Goal: Task Accomplishment & Management: Use online tool/utility

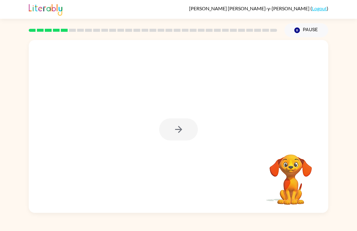
click at [195, 113] on div at bounding box center [178, 126] width 299 height 173
click at [189, 127] on div at bounding box center [178, 129] width 39 height 22
click at [189, 153] on div at bounding box center [178, 126] width 299 height 173
click at [290, 162] on video "Your browser must support playing .mp4 files to use Literably. Please try using…" at bounding box center [290, 175] width 60 height 60
click at [292, 167] on video "Your browser must support playing .mp4 files to use Literably. Please try using…" at bounding box center [290, 175] width 60 height 60
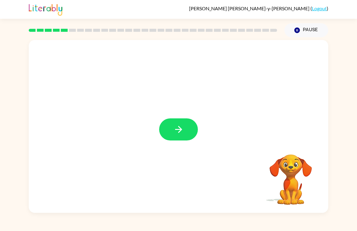
click at [184, 120] on button "button" at bounding box center [178, 129] width 39 height 22
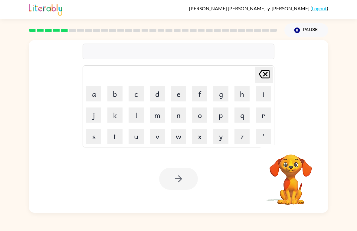
click at [138, 91] on button "c" at bounding box center [135, 93] width 15 height 15
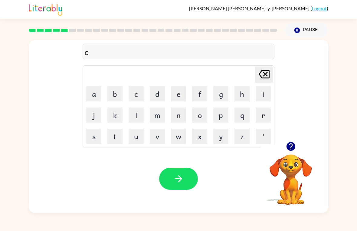
click at [265, 114] on button "r" at bounding box center [262, 114] width 15 height 15
click at [260, 93] on button "i" at bounding box center [262, 93] width 15 height 15
click at [138, 94] on button "c" at bounding box center [135, 93] width 15 height 15
click at [246, 96] on button "h" at bounding box center [241, 93] width 15 height 15
click at [293, 147] on icon "button" at bounding box center [290, 146] width 9 height 9
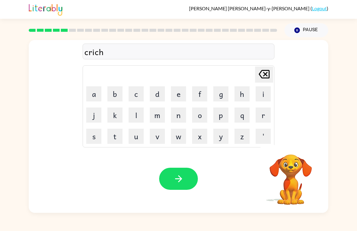
click at [179, 93] on button "e" at bounding box center [178, 93] width 15 height 15
click at [91, 130] on button "s" at bounding box center [93, 135] width 15 height 15
click at [171, 182] on button "button" at bounding box center [178, 178] width 39 height 22
click at [266, 105] on td "r" at bounding box center [263, 115] width 21 height 21
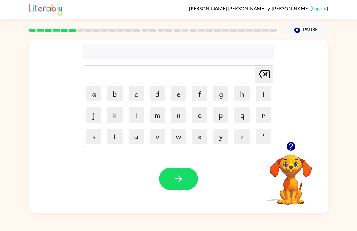
click at [264, 73] on icon at bounding box center [263, 74] width 11 height 8
click at [264, 117] on button "r" at bounding box center [262, 114] width 15 height 15
click at [263, 91] on button "i" at bounding box center [262, 93] width 15 height 15
click at [264, 95] on button "i" at bounding box center [262, 93] width 15 height 15
click at [261, 93] on button "i" at bounding box center [262, 93] width 15 height 15
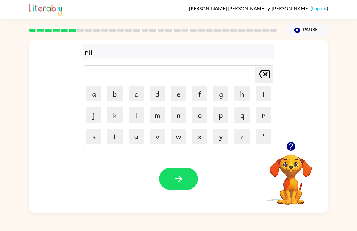
click at [261, 93] on button "i" at bounding box center [262, 93] width 15 height 15
click at [260, 69] on icon "[PERSON_NAME] last character input" at bounding box center [264, 74] width 15 height 15
click at [259, 69] on icon "[PERSON_NAME] last character input" at bounding box center [264, 74] width 15 height 15
click at [261, 71] on icon "[PERSON_NAME] last character input" at bounding box center [264, 74] width 15 height 15
click at [109, 133] on button "t" at bounding box center [114, 135] width 15 height 15
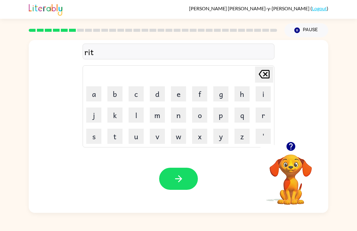
click at [263, 92] on button "i" at bounding box center [262, 93] width 15 height 15
click at [203, 110] on button "o" at bounding box center [199, 114] width 15 height 15
click at [264, 112] on button "r" at bounding box center [262, 114] width 15 height 15
click at [153, 107] on button "m" at bounding box center [157, 114] width 15 height 15
click at [183, 91] on button "e" at bounding box center [178, 93] width 15 height 15
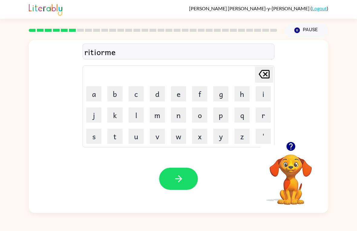
click at [180, 121] on button "n" at bounding box center [178, 114] width 15 height 15
click at [115, 135] on button "t" at bounding box center [114, 135] width 15 height 15
click at [165, 171] on button "button" at bounding box center [178, 178] width 39 height 22
click at [295, 146] on icon "button" at bounding box center [290, 146] width 11 height 11
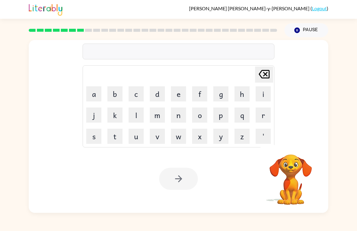
click at [292, 145] on video "Your browser must support playing .mp4 files to use Literably. Please try using…" at bounding box center [290, 175] width 60 height 60
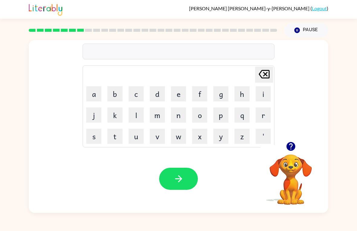
click at [118, 135] on button "t" at bounding box center [114, 135] width 15 height 15
click at [260, 91] on button "i" at bounding box center [262, 93] width 15 height 15
click at [134, 92] on button "c" at bounding box center [135, 93] width 15 height 15
click at [115, 117] on button "k" at bounding box center [114, 114] width 15 height 15
click at [291, 146] on icon "button" at bounding box center [290, 146] width 11 height 11
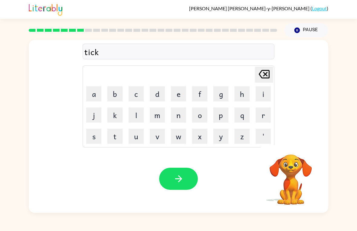
click at [138, 114] on button "l" at bounding box center [135, 114] width 15 height 15
click at [183, 189] on button "button" at bounding box center [178, 178] width 39 height 22
click at [183, 188] on div at bounding box center [178, 178] width 39 height 22
click at [94, 128] on button "s" at bounding box center [93, 135] width 15 height 15
click at [219, 113] on button "p" at bounding box center [220, 114] width 15 height 15
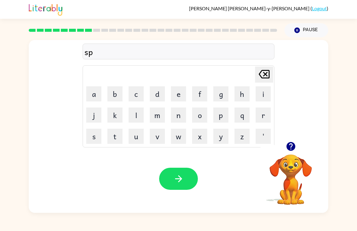
click at [180, 97] on button "e" at bounding box center [178, 93] width 15 height 15
click at [114, 137] on button "t" at bounding box center [114, 135] width 15 height 15
click at [265, 98] on button "i" at bounding box center [262, 93] width 15 height 15
click at [133, 90] on button "c" at bounding box center [135, 93] width 15 height 15
click at [100, 94] on button "a" at bounding box center [93, 93] width 15 height 15
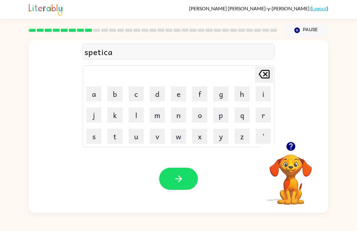
click at [132, 112] on button "l" at bounding box center [135, 114] width 15 height 15
click at [177, 96] on button "e" at bounding box center [178, 93] width 15 height 15
click at [178, 170] on button "button" at bounding box center [178, 178] width 39 height 22
click at [264, 110] on button "r" at bounding box center [262, 114] width 15 height 15
click at [179, 94] on button "e" at bounding box center [178, 93] width 15 height 15
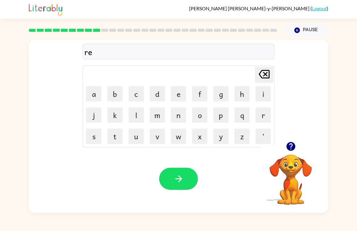
click at [199, 93] on button "f" at bounding box center [199, 93] width 15 height 15
click at [203, 115] on button "o" at bounding box center [199, 114] width 15 height 15
click at [267, 115] on button "r" at bounding box center [262, 114] width 15 height 15
click at [175, 96] on button "e" at bounding box center [178, 93] width 15 height 15
click at [95, 134] on button "s" at bounding box center [93, 135] width 15 height 15
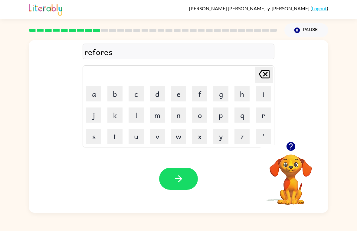
click at [114, 138] on button "t" at bounding box center [114, 135] width 15 height 15
click at [183, 179] on icon "button" at bounding box center [178, 178] width 11 height 11
click at [219, 118] on button "p" at bounding box center [220, 114] width 15 height 15
click at [261, 119] on button "r" at bounding box center [262, 114] width 15 height 15
click at [177, 89] on button "e" at bounding box center [178, 93] width 15 height 15
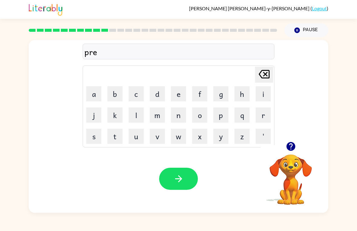
click at [240, 95] on button "h" at bounding box center [241, 93] width 15 height 15
click at [258, 95] on button "i" at bounding box center [262, 93] width 15 height 15
click at [116, 131] on button "t" at bounding box center [114, 135] width 15 height 15
click at [169, 174] on button "button" at bounding box center [178, 178] width 39 height 22
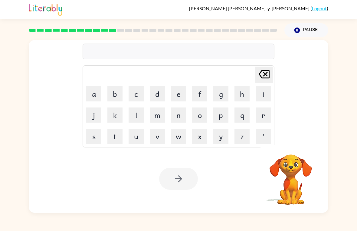
click at [305, 126] on div "[PERSON_NAME] last character input a b c d e f g h i j k l m n o p q r s t u v …" at bounding box center [178, 91] width 299 height 102
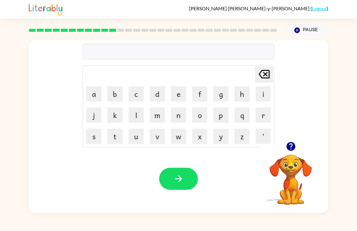
click at [285, 143] on icon "button" at bounding box center [290, 146] width 11 height 11
click at [306, 29] on button "Pause Pause" at bounding box center [306, 30] width 44 height 14
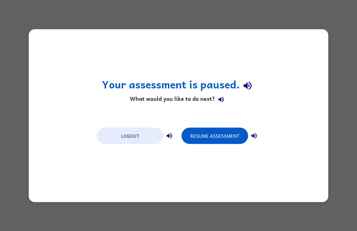
click at [291, 21] on div "Your assessment is paused. What would you like to do next? Logout Resume Assess…" at bounding box center [178, 115] width 357 height 231
click at [218, 134] on button "Resume Assessment" at bounding box center [214, 135] width 66 height 16
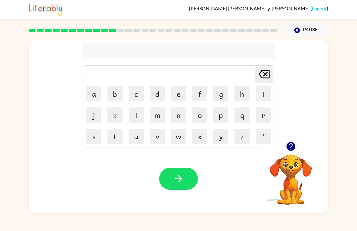
click at [217, 142] on button "y" at bounding box center [220, 135] width 15 height 15
click at [95, 91] on button "a" at bounding box center [93, 93] width 15 height 15
click at [261, 97] on button "i" at bounding box center [262, 93] width 15 height 15
click at [95, 136] on button "s" at bounding box center [93, 135] width 15 height 15
click at [173, 180] on icon "button" at bounding box center [178, 178] width 11 height 11
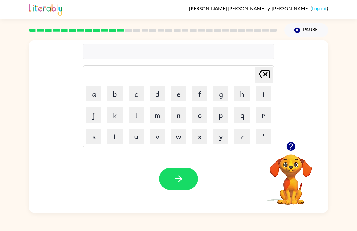
click at [183, 132] on button "w" at bounding box center [178, 135] width 15 height 15
click at [172, 94] on button "e" at bounding box center [178, 93] width 15 height 15
click at [200, 121] on button "o" at bounding box center [199, 114] width 15 height 15
click at [138, 115] on button "l" at bounding box center [135, 114] width 15 height 15
click at [290, 152] on button "button" at bounding box center [290, 145] width 15 height 15
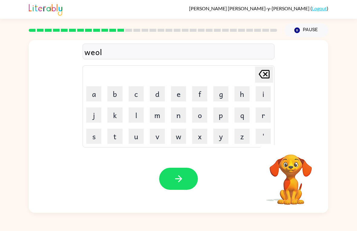
click at [119, 105] on td "k" at bounding box center [115, 115] width 21 height 21
click at [118, 94] on button "b" at bounding box center [114, 93] width 15 height 15
click at [195, 114] on button "o" at bounding box center [199, 114] width 15 height 15
click at [178, 115] on button "n" at bounding box center [178, 114] width 15 height 15
click at [178, 91] on button "e" at bounding box center [178, 93] width 15 height 15
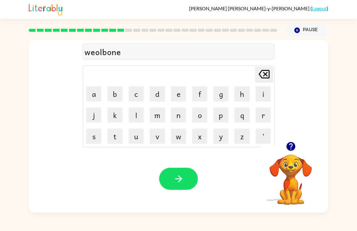
click at [172, 189] on button "button" at bounding box center [178, 178] width 39 height 22
click at [200, 92] on button "f" at bounding box center [199, 93] width 15 height 15
click at [138, 114] on button "l" at bounding box center [135, 114] width 15 height 15
click at [198, 116] on button "o" at bounding box center [199, 114] width 15 height 15
click at [135, 116] on button "l" at bounding box center [135, 114] width 15 height 15
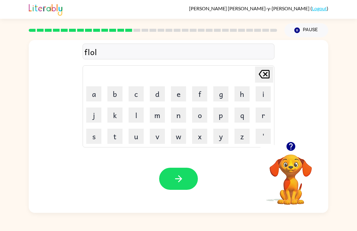
click at [180, 92] on button "e" at bounding box center [178, 93] width 15 height 15
click at [93, 134] on button "s" at bounding box center [93, 135] width 15 height 15
click at [292, 148] on icon "button" at bounding box center [290, 146] width 9 height 9
click at [188, 170] on button "button" at bounding box center [178, 178] width 39 height 22
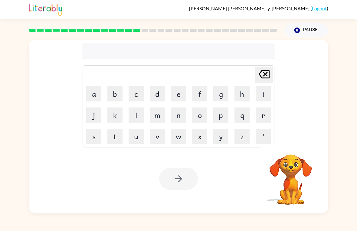
click at [202, 180] on div "Your browser must support playing .mp4 files to use Literably. Please try using…" at bounding box center [178, 178] width 299 height 68
click at [100, 90] on button "a" at bounding box center [93, 93] width 15 height 15
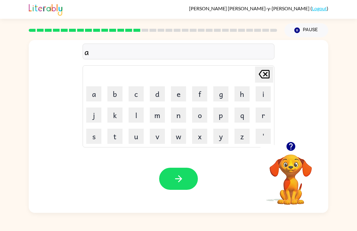
click at [226, 114] on button "p" at bounding box center [220, 114] width 15 height 15
click at [259, 115] on button "r" at bounding box center [262, 114] width 15 height 15
click at [297, 150] on button "button" at bounding box center [290, 145] width 15 height 15
click at [94, 98] on button "a" at bounding box center [93, 93] width 15 height 15
click at [178, 118] on button "n" at bounding box center [178, 114] width 15 height 15
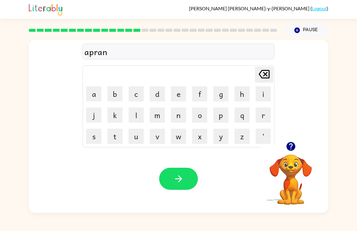
click at [173, 172] on button "button" at bounding box center [178, 178] width 39 height 22
click at [300, 169] on video "Your browser must support playing .mp4 files to use Literably. Please try using…" at bounding box center [290, 175] width 60 height 60
click at [283, 153] on div at bounding box center [290, 145] width 60 height 15
click at [298, 148] on button "button" at bounding box center [290, 145] width 15 height 15
click at [221, 112] on button "p" at bounding box center [220, 114] width 15 height 15
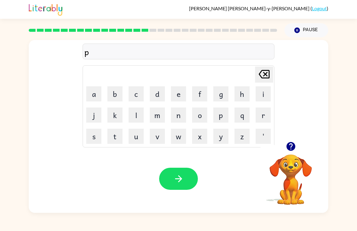
click at [212, 118] on td "p" at bounding box center [220, 115] width 21 height 21
click at [206, 112] on button "o" at bounding box center [199, 114] width 15 height 15
click at [279, 114] on div "po [PERSON_NAME] last character input a b c d e f g h i j k l m n o p q r s t u…" at bounding box center [178, 91] width 299 height 102
click at [265, 110] on button "r" at bounding box center [262, 114] width 15 height 15
click at [135, 89] on button "c" at bounding box center [135, 93] width 15 height 15
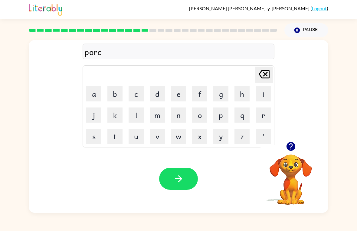
click at [248, 90] on button "h" at bounding box center [241, 93] width 15 height 15
click at [170, 175] on button "button" at bounding box center [178, 178] width 39 height 22
click at [190, 120] on td "o" at bounding box center [199, 115] width 21 height 21
click at [174, 122] on button "n" at bounding box center [178, 114] width 15 height 15
click at [269, 52] on div "n" at bounding box center [178, 51] width 188 height 13
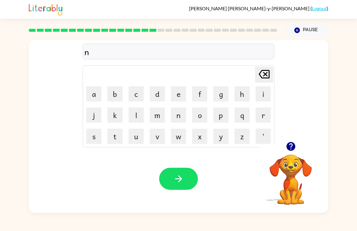
click at [265, 70] on icon "[PERSON_NAME] last character input" at bounding box center [264, 74] width 15 height 15
click at [290, 151] on icon "button" at bounding box center [290, 146] width 11 height 11
click at [171, 131] on button "w" at bounding box center [178, 135] width 15 height 15
click at [93, 90] on button "a" at bounding box center [93, 93] width 15 height 15
click at [220, 92] on button "g" at bounding box center [220, 93] width 15 height 15
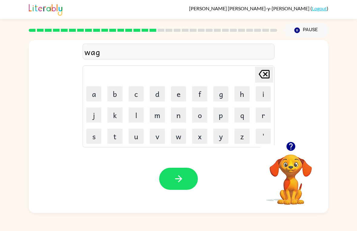
click at [174, 92] on button "e" at bounding box center [178, 93] width 15 height 15
click at [177, 178] on icon "button" at bounding box center [178, 178] width 11 height 11
click at [155, 95] on button "d" at bounding box center [157, 93] width 15 height 15
click at [265, 117] on button "r" at bounding box center [262, 114] width 15 height 15
click at [199, 121] on button "o" at bounding box center [199, 114] width 15 height 15
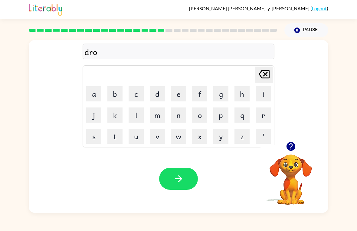
click at [153, 119] on button "m" at bounding box center [157, 114] width 15 height 15
click at [173, 101] on button "e" at bounding box center [178, 93] width 15 height 15
click at [264, 112] on button "r" at bounding box center [262, 114] width 15 height 15
click at [196, 177] on button "button" at bounding box center [178, 178] width 39 height 22
click at [179, 179] on div at bounding box center [178, 178] width 39 height 22
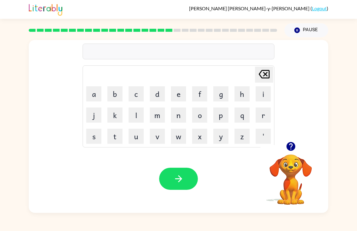
click at [196, 94] on button "f" at bounding box center [199, 93] width 15 height 15
click at [99, 88] on button "a" at bounding box center [93, 93] width 15 height 15
click at [159, 119] on button "m" at bounding box center [157, 114] width 15 height 15
click at [256, 93] on button "i" at bounding box center [262, 93] width 15 height 15
click at [137, 115] on button "l" at bounding box center [135, 114] width 15 height 15
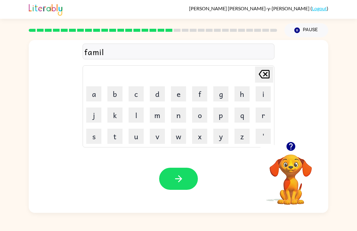
click at [225, 135] on button "y" at bounding box center [220, 135] width 15 height 15
click at [94, 134] on button "s" at bounding box center [93, 135] width 15 height 15
click at [176, 178] on icon "button" at bounding box center [178, 178] width 11 height 11
click at [157, 93] on button "d" at bounding box center [157, 93] width 15 height 15
click at [185, 93] on button "e" at bounding box center [178, 93] width 15 height 15
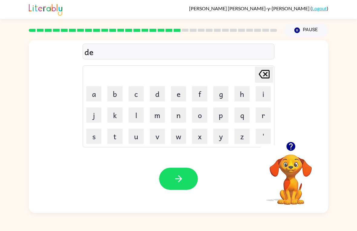
click at [135, 93] on button "c" at bounding box center [135, 93] width 15 height 15
click at [117, 115] on button "k" at bounding box center [114, 114] width 15 height 15
click at [176, 175] on icon "button" at bounding box center [178, 178] width 11 height 11
click at [217, 97] on button "g" at bounding box center [220, 93] width 15 height 15
click at [97, 95] on button "a" at bounding box center [93, 93] width 15 height 15
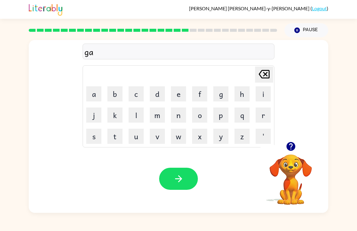
click at [154, 94] on button "d" at bounding box center [157, 93] width 15 height 15
click at [174, 94] on button "e" at bounding box center [178, 93] width 15 height 15
click at [262, 108] on button "r" at bounding box center [262, 114] width 15 height 15
click at [115, 92] on button "b" at bounding box center [114, 93] width 15 height 15
click at [269, 74] on icon at bounding box center [263, 74] width 11 height 8
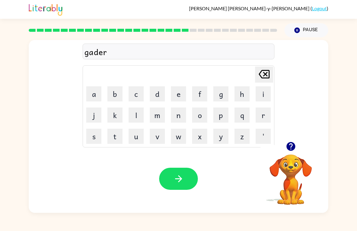
click at [154, 94] on button "d" at bounding box center [157, 93] width 15 height 15
click at [177, 161] on div "Your browser must support playing .mp4 files to use Literably. Please try using…" at bounding box center [178, 178] width 299 height 68
click at [176, 176] on icon "button" at bounding box center [178, 178] width 11 height 11
click at [222, 117] on button "p" at bounding box center [220, 114] width 15 height 15
click at [264, 113] on button "r" at bounding box center [262, 114] width 15 height 15
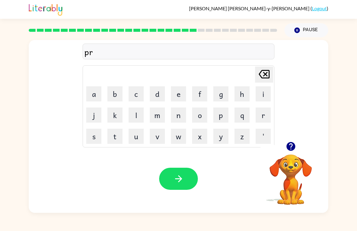
click at [178, 88] on button "e" at bounding box center [178, 93] width 15 height 15
click at [92, 130] on button "s" at bounding box center [93, 135] width 15 height 15
click at [99, 92] on button "a" at bounding box center [93, 93] width 15 height 15
click at [266, 87] on button "i" at bounding box center [262, 93] width 15 height 15
click at [96, 131] on button "s" at bounding box center [93, 135] width 15 height 15
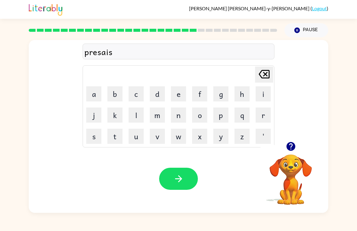
click at [262, 93] on button "i" at bounding box center [262, 93] width 15 height 15
click at [181, 174] on icon "button" at bounding box center [178, 178] width 11 height 11
click at [93, 133] on button "s" at bounding box center [93, 135] width 15 height 15
click at [119, 132] on button "t" at bounding box center [114, 135] width 15 height 15
click at [264, 111] on button "r" at bounding box center [262, 114] width 15 height 15
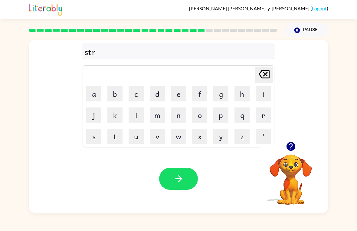
click at [263, 92] on button "i" at bounding box center [262, 93] width 15 height 15
click at [111, 139] on button "t" at bounding box center [114, 135] width 15 height 15
click at [291, 146] on icon "button" at bounding box center [290, 146] width 11 height 11
click at [135, 93] on button "c" at bounding box center [135, 93] width 15 height 15
click at [94, 92] on button "a" at bounding box center [93, 93] width 15 height 15
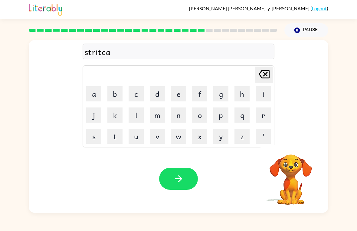
click at [262, 110] on button "r" at bounding box center [262, 114] width 15 height 15
click at [175, 182] on icon "button" at bounding box center [178, 178] width 11 height 11
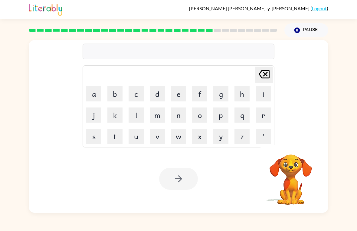
click at [220, 87] on button "g" at bounding box center [220, 93] width 15 height 15
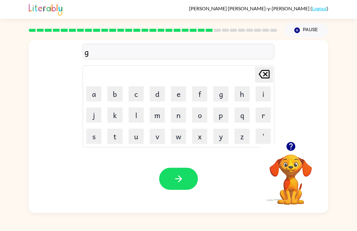
click at [266, 96] on button "i" at bounding box center [262, 93] width 15 height 15
click at [173, 109] on button "n" at bounding box center [178, 114] width 15 height 15
click at [222, 86] on button "g" at bounding box center [220, 93] width 15 height 15
click at [175, 92] on button "e" at bounding box center [178, 93] width 15 height 15
click at [258, 112] on button "r" at bounding box center [262, 114] width 15 height 15
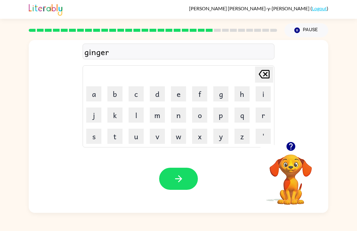
click at [179, 173] on icon "button" at bounding box center [178, 178] width 11 height 11
click at [135, 93] on button "c" at bounding box center [135, 93] width 15 height 15
click at [203, 119] on button "o" at bounding box center [199, 114] width 15 height 15
click at [174, 113] on button "n" at bounding box center [178, 114] width 15 height 15
click at [138, 100] on button "c" at bounding box center [135, 93] width 15 height 15
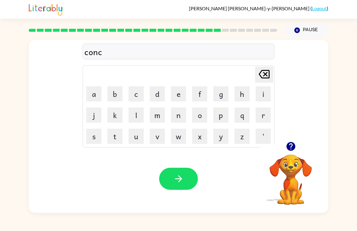
click at [135, 128] on button "u" at bounding box center [135, 135] width 15 height 15
click at [261, 116] on button "r" at bounding box center [262, 114] width 15 height 15
click at [185, 97] on button "e" at bounding box center [178, 93] width 15 height 15
click at [114, 133] on button "t" at bounding box center [114, 135] width 15 height 15
click at [181, 183] on icon "button" at bounding box center [178, 178] width 11 height 11
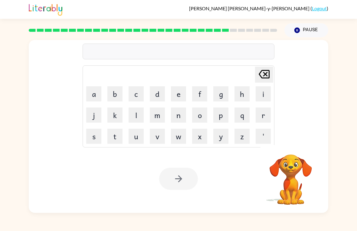
click at [137, 92] on button "c" at bounding box center [135, 93] width 15 height 15
click at [96, 90] on button "a" at bounding box center [93, 93] width 15 height 15
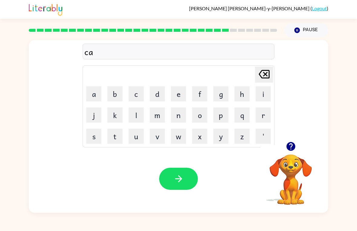
click at [116, 135] on button "t" at bounding box center [114, 135] width 15 height 15
click at [199, 90] on button "f" at bounding box center [199, 93] width 15 height 15
click at [259, 97] on button "i" at bounding box center [262, 93] width 15 height 15
click at [94, 134] on button "s" at bounding box center [93, 135] width 15 height 15
click at [244, 99] on button "h" at bounding box center [241, 93] width 15 height 15
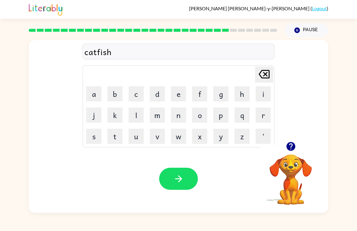
click at [289, 146] on icon "button" at bounding box center [290, 146] width 9 height 9
click at [182, 179] on icon "button" at bounding box center [178, 178] width 11 height 11
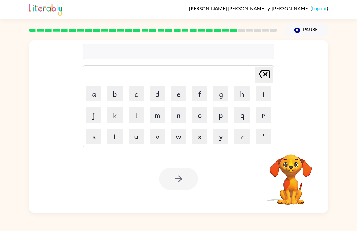
click at [199, 115] on button "o" at bounding box center [199, 114] width 15 height 15
click at [152, 136] on button "v" at bounding box center [157, 135] width 15 height 15
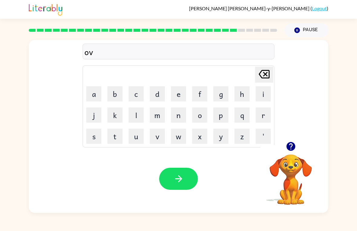
click at [261, 115] on button "r" at bounding box center [262, 114] width 15 height 15
click at [267, 74] on icon "[PERSON_NAME] last character input" at bounding box center [264, 74] width 15 height 15
click at [179, 91] on button "e" at bounding box center [178, 93] width 15 height 15
click at [264, 113] on button "r" at bounding box center [262, 114] width 15 height 15
click at [116, 140] on button "t" at bounding box center [114, 135] width 15 height 15
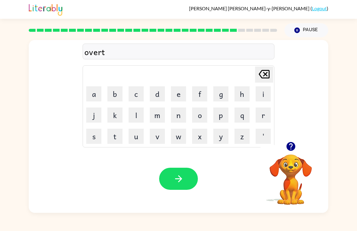
click at [265, 94] on button "i" at bounding box center [262, 93] width 15 height 15
click at [159, 111] on button "m" at bounding box center [157, 114] width 15 height 15
click at [178, 90] on button "e" at bounding box center [178, 93] width 15 height 15
click at [292, 148] on icon "button" at bounding box center [290, 146] width 9 height 9
click at [189, 176] on button "button" at bounding box center [178, 178] width 39 height 22
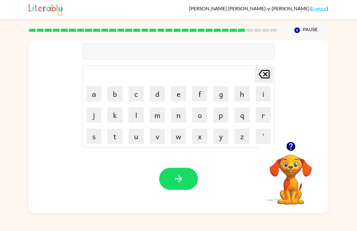
click at [286, 144] on icon "button" at bounding box center [290, 146] width 11 height 11
click at [218, 96] on button "g" at bounding box center [220, 93] width 15 height 15
click at [140, 113] on button "l" at bounding box center [135, 114] width 15 height 15
click at [202, 116] on button "o" at bounding box center [199, 114] width 15 height 15
click at [177, 137] on button "w" at bounding box center [178, 135] width 15 height 15
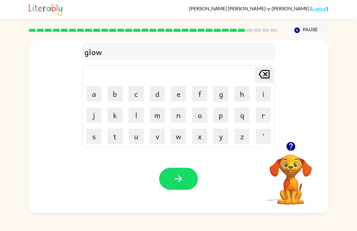
click at [283, 154] on video "Your browser must support playing .mp4 files to use Literably. Please try using…" at bounding box center [290, 175] width 60 height 60
click at [284, 151] on button "button" at bounding box center [290, 145] width 15 height 15
click at [182, 182] on icon "button" at bounding box center [178, 178] width 11 height 11
click at [179, 136] on button "w" at bounding box center [178, 135] width 15 height 15
click at [182, 90] on button "e" at bounding box center [178, 93] width 15 height 15
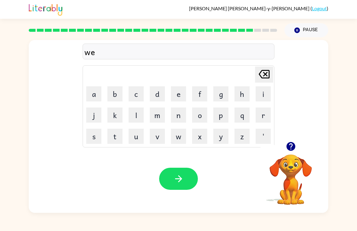
click at [224, 114] on button "p" at bounding box center [220, 114] width 15 height 15
click at [179, 183] on icon "button" at bounding box center [178, 178] width 11 height 11
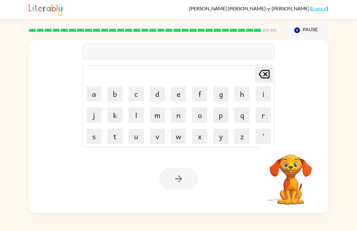
click at [93, 92] on button "a" at bounding box center [93, 93] width 15 height 15
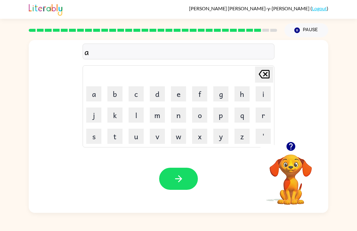
click at [263, 92] on button "i" at bounding box center [262, 93] width 15 height 15
click at [97, 135] on button "s" at bounding box center [93, 135] width 15 height 15
click at [110, 132] on button "t" at bounding box center [114, 135] width 15 height 15
click at [257, 115] on button "r" at bounding box center [262, 114] width 15 height 15
click at [200, 113] on button "o" at bounding box center [199, 114] width 15 height 15
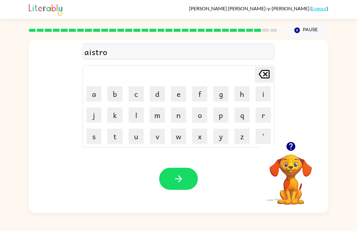
click at [261, 114] on button "r" at bounding box center [262, 114] width 15 height 15
click at [197, 116] on button "o" at bounding box center [199, 114] width 15 height 15
click at [258, 97] on button "i" at bounding box center [262, 93] width 15 height 15
click at [108, 133] on button "t" at bounding box center [114, 135] width 15 height 15
click at [179, 91] on button "e" at bounding box center [178, 93] width 15 height 15
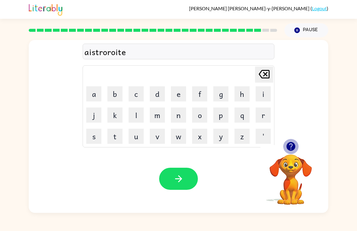
click at [293, 140] on button "button" at bounding box center [290, 145] width 15 height 15
click at [185, 164] on div "Your browser must support playing .mp4 files to use Literably. Please try using…" at bounding box center [178, 178] width 299 height 68
click at [184, 180] on button "button" at bounding box center [178, 178] width 39 height 22
click at [160, 109] on button "m" at bounding box center [157, 114] width 15 height 15
click at [94, 94] on button "a" at bounding box center [93, 93] width 15 height 15
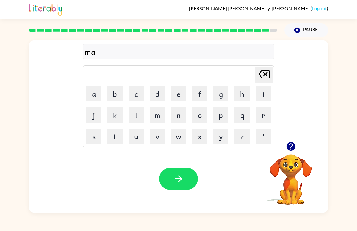
click at [89, 132] on button "s" at bounding box center [93, 135] width 15 height 15
click at [113, 135] on button "t" at bounding box center [114, 135] width 15 height 15
click at [173, 90] on button "e" at bounding box center [178, 93] width 15 height 15
click at [260, 113] on button "r" at bounding box center [262, 114] width 15 height 15
click at [287, 142] on icon "button" at bounding box center [290, 146] width 11 height 11
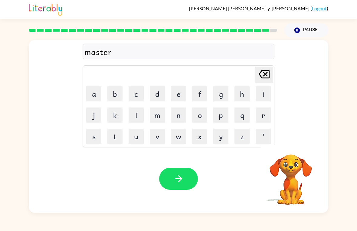
click at [218, 117] on button "p" at bounding box center [220, 114] width 15 height 15
click at [264, 91] on button "i" at bounding box center [262, 93] width 15 height 15
click at [142, 90] on button "c" at bounding box center [135, 93] width 15 height 15
click at [176, 98] on button "e" at bounding box center [178, 93] width 15 height 15
click at [291, 147] on icon "button" at bounding box center [290, 146] width 9 height 9
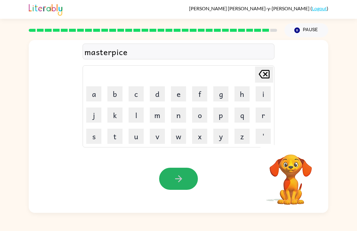
click at [173, 173] on button "button" at bounding box center [178, 178] width 39 height 22
